Goal: Task Accomplishment & Management: Use online tool/utility

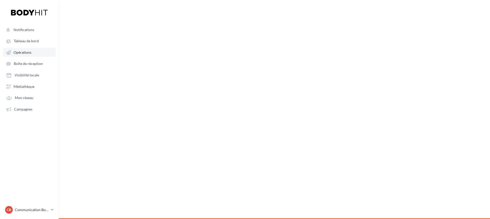
click at [32, 52] on link "Opérations" at bounding box center [29, 52] width 53 height 9
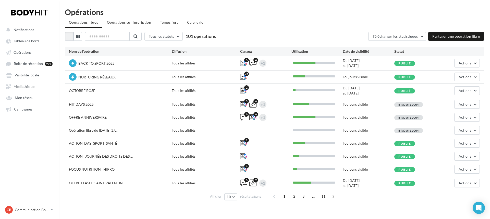
click at [472, 83] on div "NURTURING RÉSEAUX Tous les affiliés 25 Toujours visible Publié Actions" at bounding box center [274, 77] width 419 height 13
click at [472, 89] on button "Actions" at bounding box center [467, 90] width 26 height 9
click at [450, 100] on button "Editer" at bounding box center [453, 102] width 51 height 13
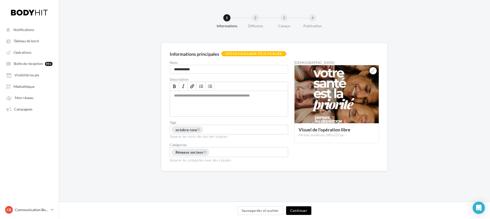
click at [298, 209] on button "Continuer" at bounding box center [298, 211] width 25 height 9
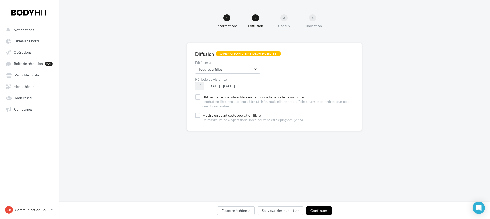
click at [320, 211] on button "Continuer" at bounding box center [318, 211] width 25 height 9
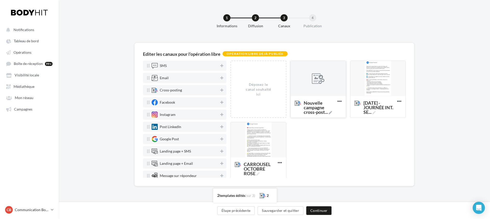
click at [321, 91] on div at bounding box center [317, 79] width 55 height 36
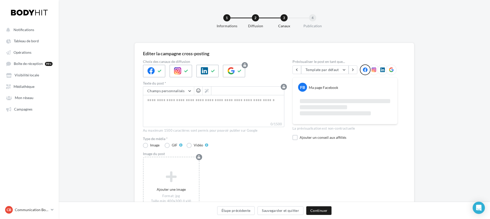
scroll to position [52, 0]
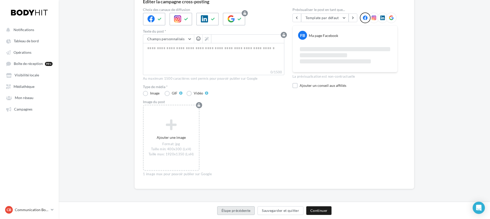
click at [240, 213] on button "Étape précédente" at bounding box center [236, 211] width 38 height 9
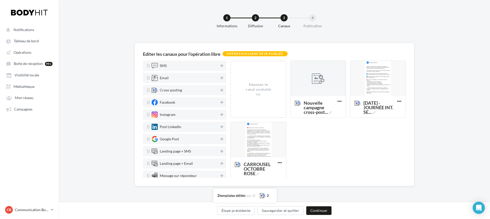
scroll to position [0, 0]
click at [338, 101] on icon at bounding box center [339, 101] width 12 height 12
click at [345, 111] on button "Supprimer" at bounding box center [361, 112] width 51 height 13
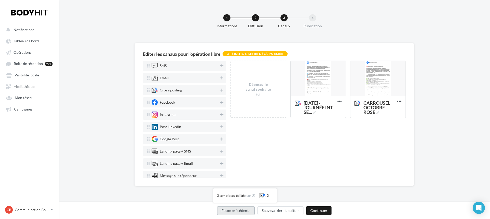
click at [245, 213] on button "Étape précédente" at bounding box center [236, 211] width 38 height 9
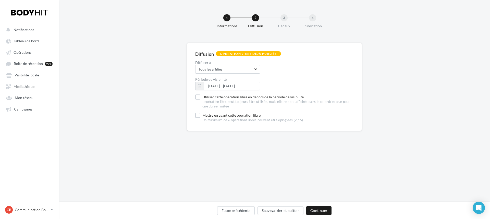
click at [245, 213] on button "Étape précédente" at bounding box center [236, 211] width 38 height 9
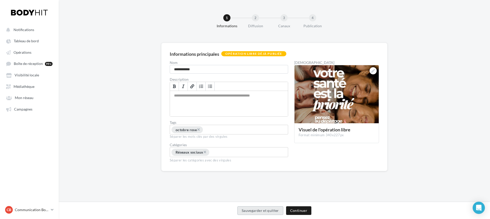
click at [245, 213] on button "Sauvegarder et quitter" at bounding box center [260, 211] width 46 height 9
